Goal: Check status: Check status

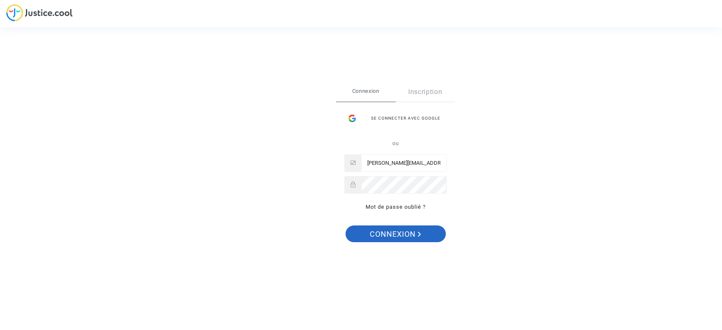
click at [401, 237] on span "Connexion" at bounding box center [395, 234] width 51 height 18
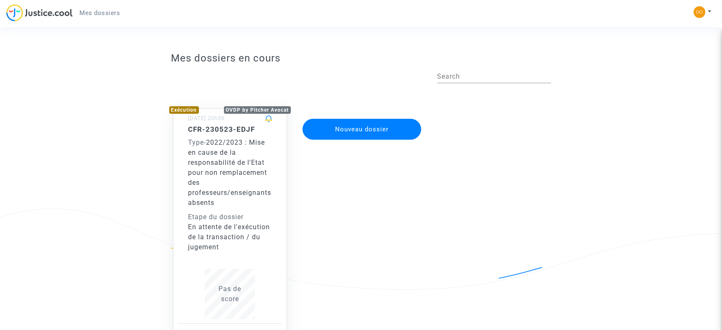
click at [227, 148] on div "Type - 2022/2023 : Mise en cause de la responsabilité de l'Etat pour non rempla…" at bounding box center [230, 172] width 84 height 70
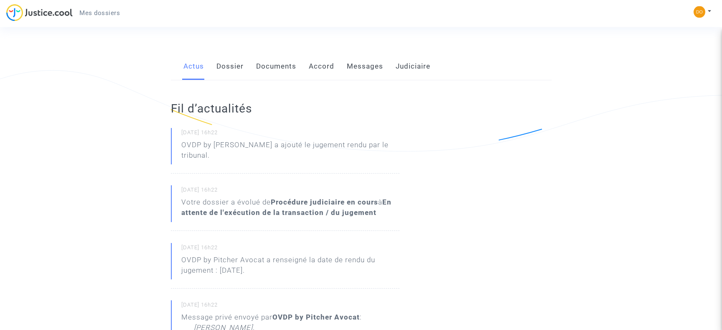
scroll to position [135, 0]
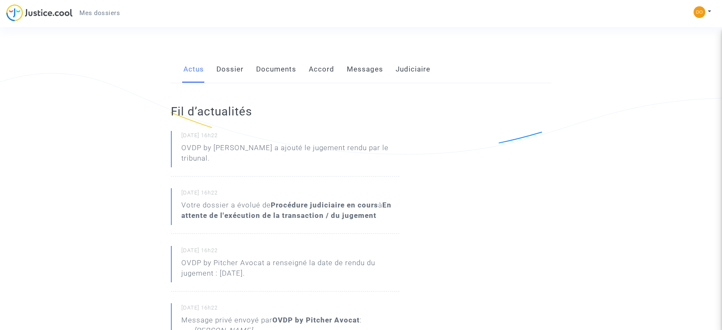
click at [273, 71] on link "Documents" at bounding box center [276, 70] width 40 height 28
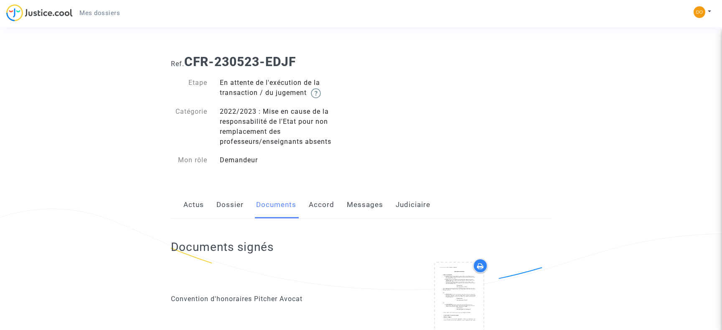
click at [276, 131] on div "2022/2023 : Mise en cause de la responsabilité de l'Etat pour non remplacement …" at bounding box center [286, 127] width 147 height 40
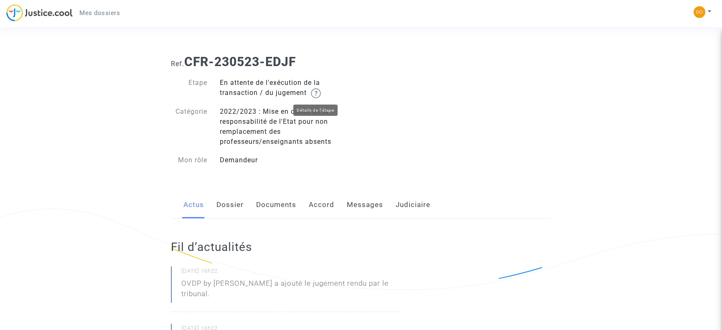
click at [316, 93] on img at bounding box center [316, 93] width 10 height 10
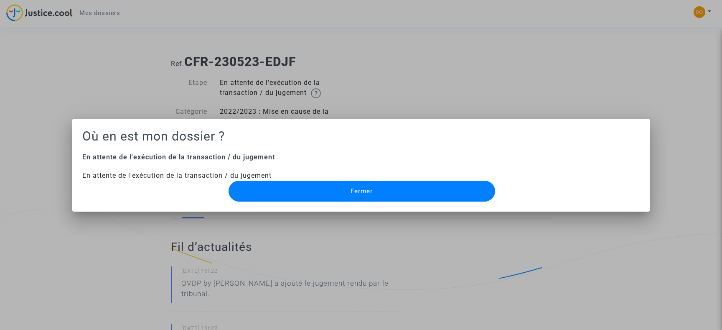
click at [347, 188] on button "Fermer" at bounding box center [362, 190] width 266 height 21
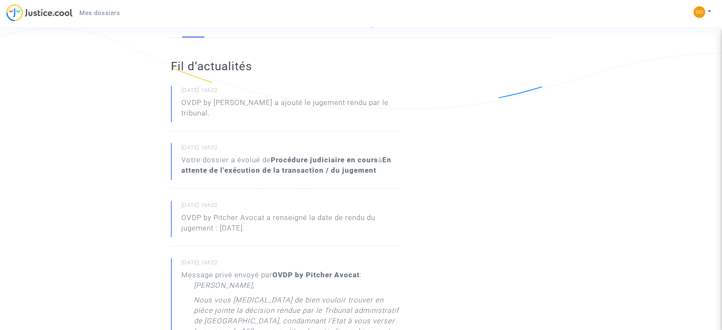
scroll to position [135, 0]
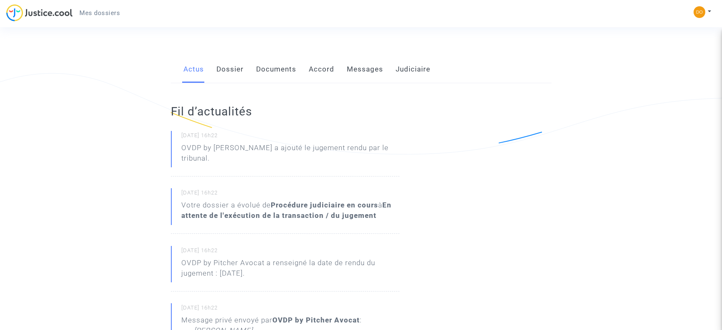
click at [269, 152] on p "OVDP by [PERSON_NAME] a ajouté le jugement rendu par le tribunal." at bounding box center [290, 154] width 218 height 25
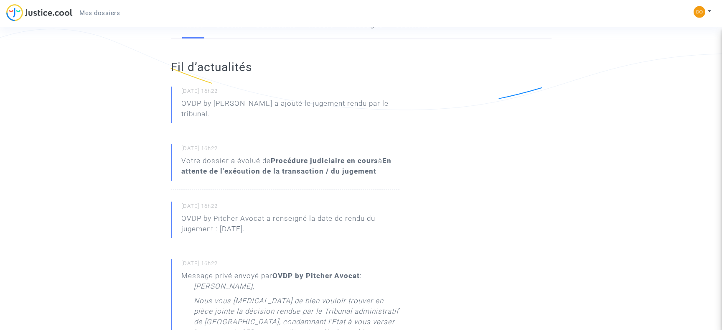
scroll to position [180, 0]
click at [194, 105] on p "OVDP by [PERSON_NAME] a ajouté le jugement rendu par le tribunal." at bounding box center [290, 109] width 218 height 25
click at [217, 157] on div "Votre dossier a évolué de Procédure judiciaire en cours à En attente de l'exécu…" at bounding box center [290, 165] width 218 height 21
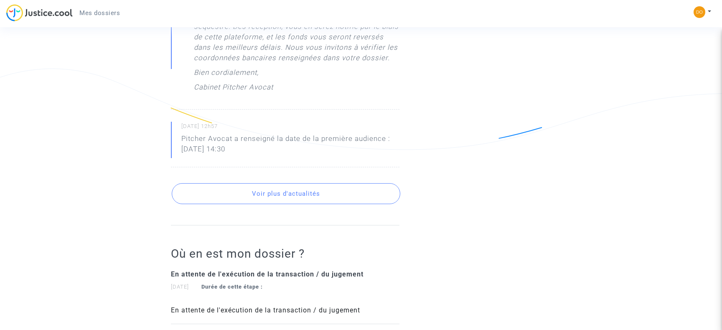
scroll to position [587, 0]
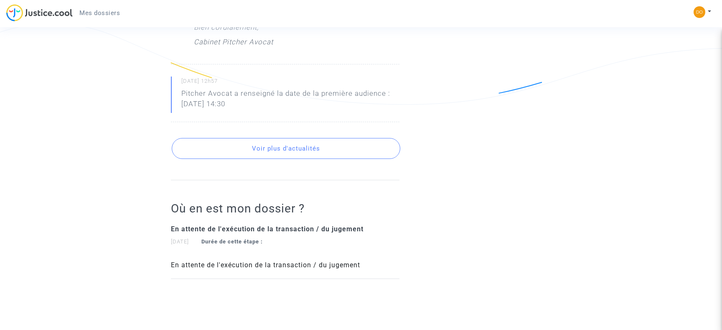
click at [241, 238] on strong "Durée de cette étape :" at bounding box center [231, 241] width 61 height 6
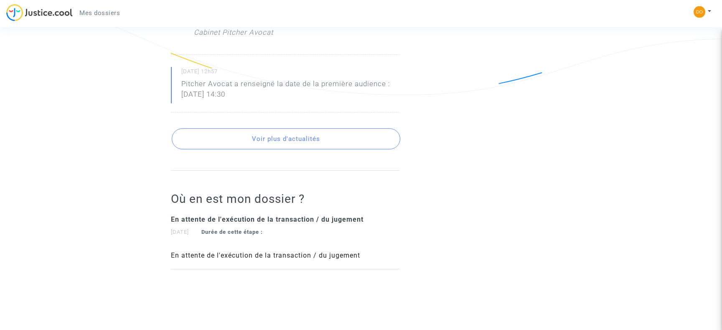
scroll to position [606, 0]
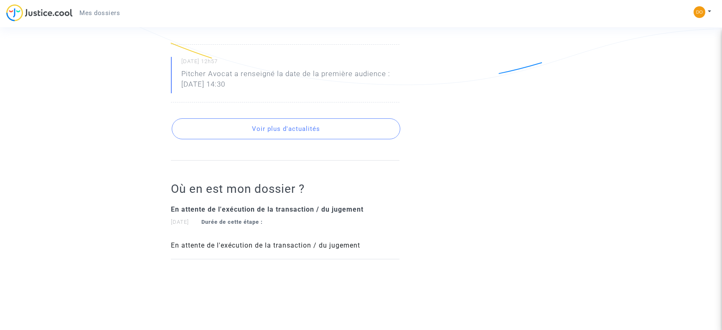
click at [279, 240] on div "En attente de l'exécution de la transaction / du jugement" at bounding box center [285, 245] width 229 height 10
